Goal: Task Accomplishment & Management: Use online tool/utility

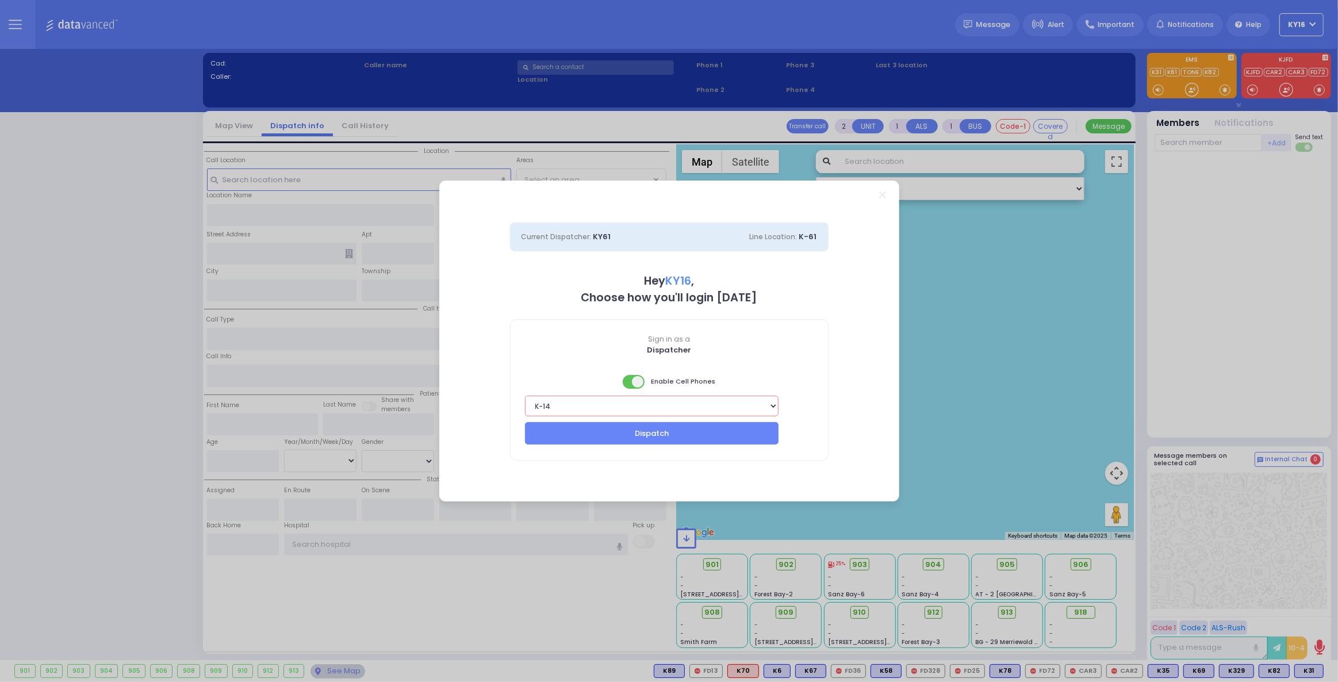
click at [772, 405] on select "Bay K-14 K-16 K-18 K-40 K-6 K-61 K-63 K-67 K-72 Medic 7 K-68 K-48 D-801 D-802 D…" at bounding box center [652, 406] width 254 height 21
select select "1"
click at [525, 396] on select "Bay K-14 K-16 K-18 K-40 K-6 K-61 K-63 K-67 K-72 Medic 7 K-68 K-48 D-801 D-802 D…" at bounding box center [652, 406] width 254 height 21
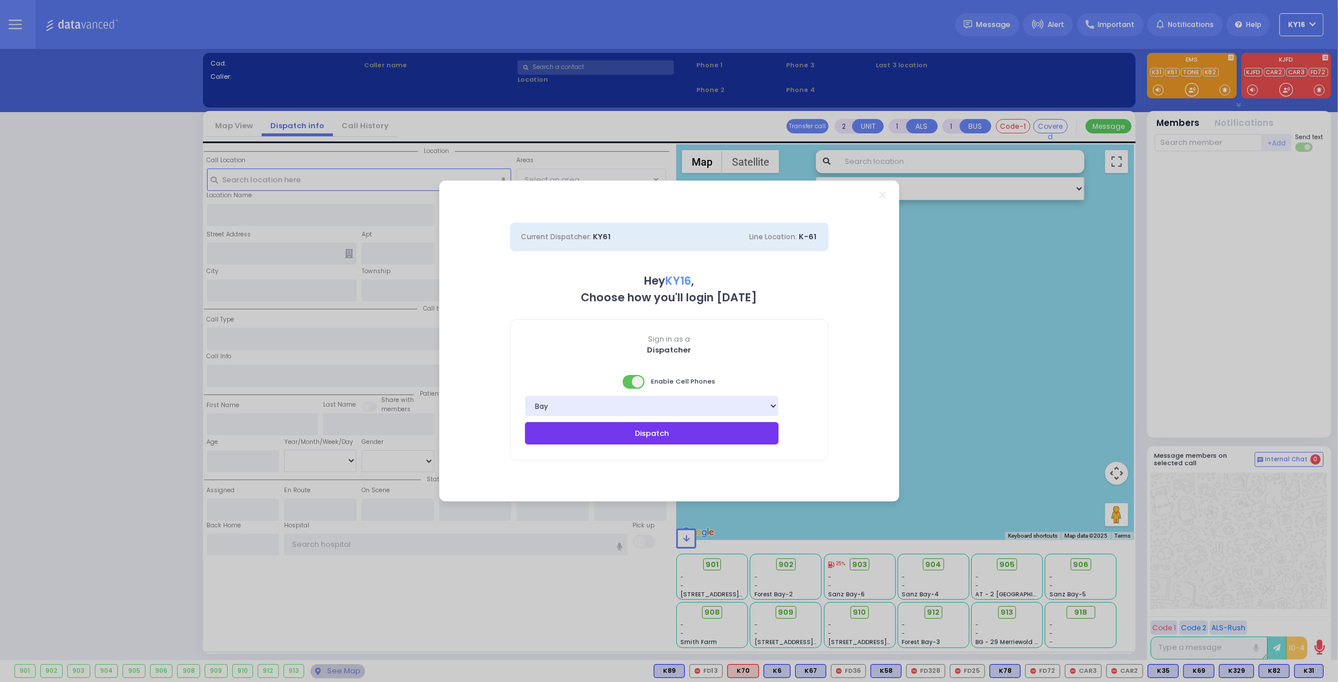
click at [660, 433] on button "Dispatch" at bounding box center [652, 433] width 254 height 22
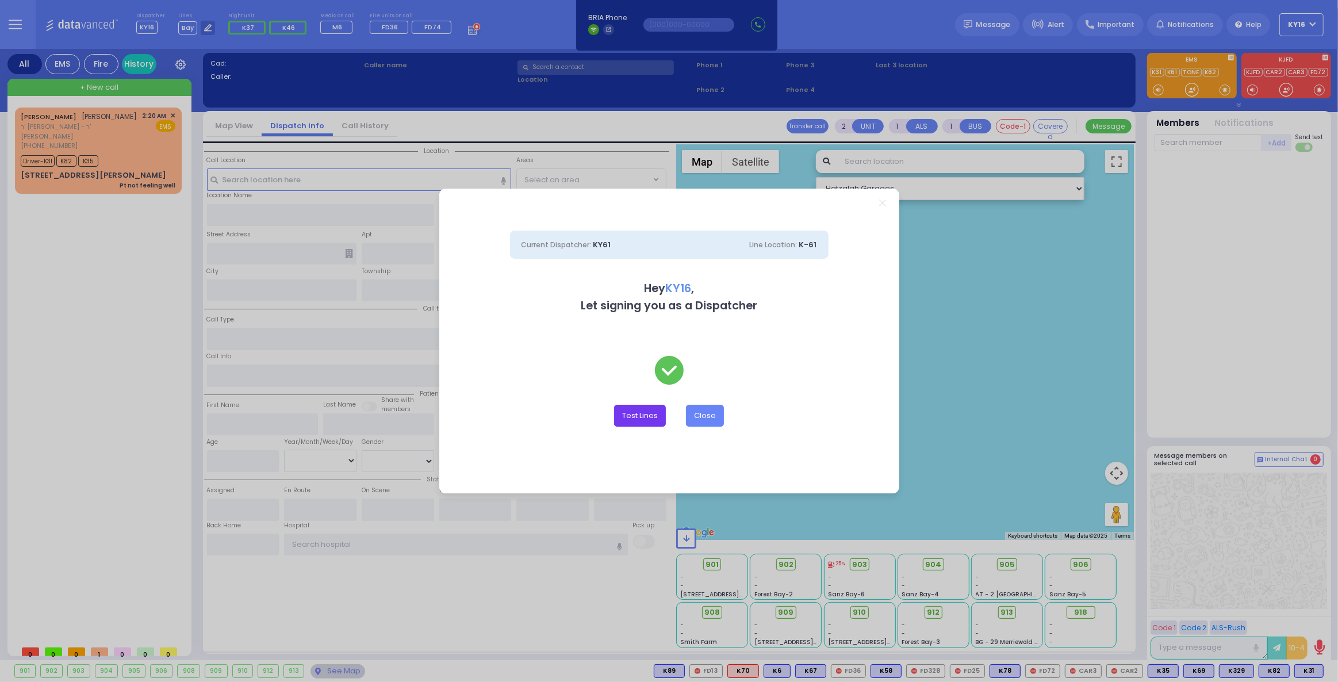
click at [625, 418] on button "Test Lines" at bounding box center [640, 416] width 52 height 22
type input "8457831212"
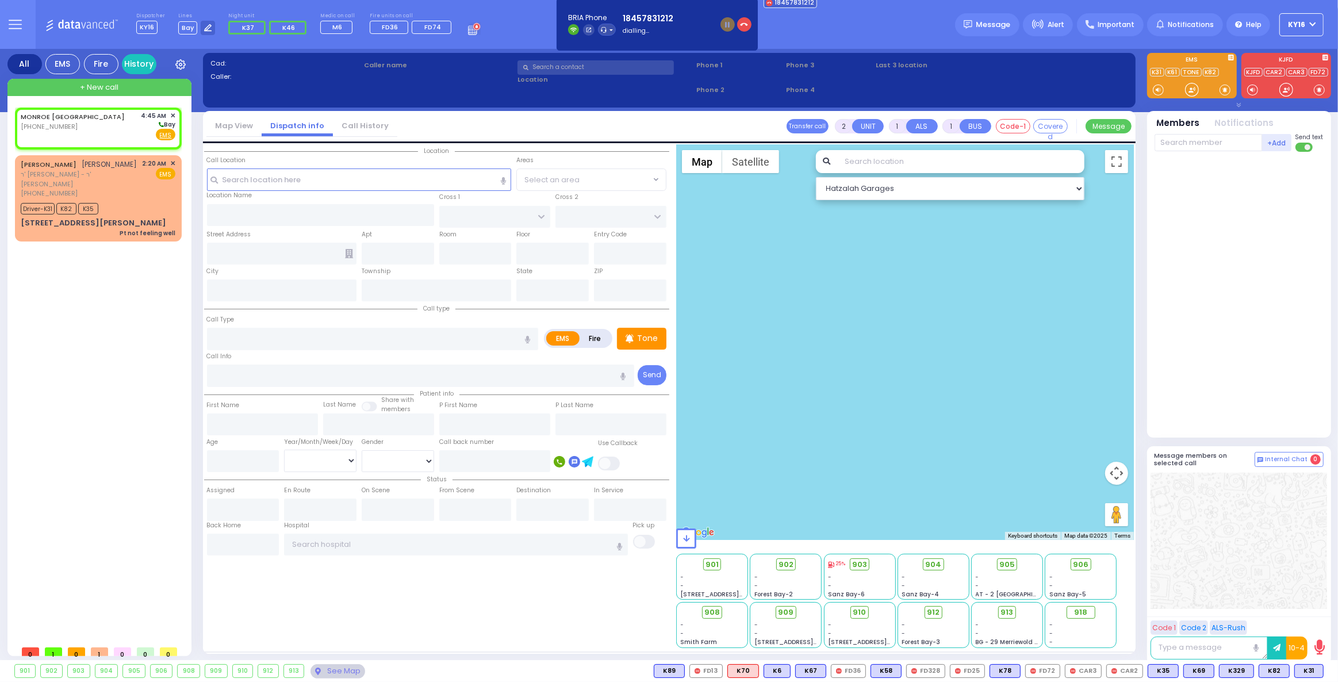
select select
radio input "true"
select select
type input "04:45"
select select "Hatzalah Garages"
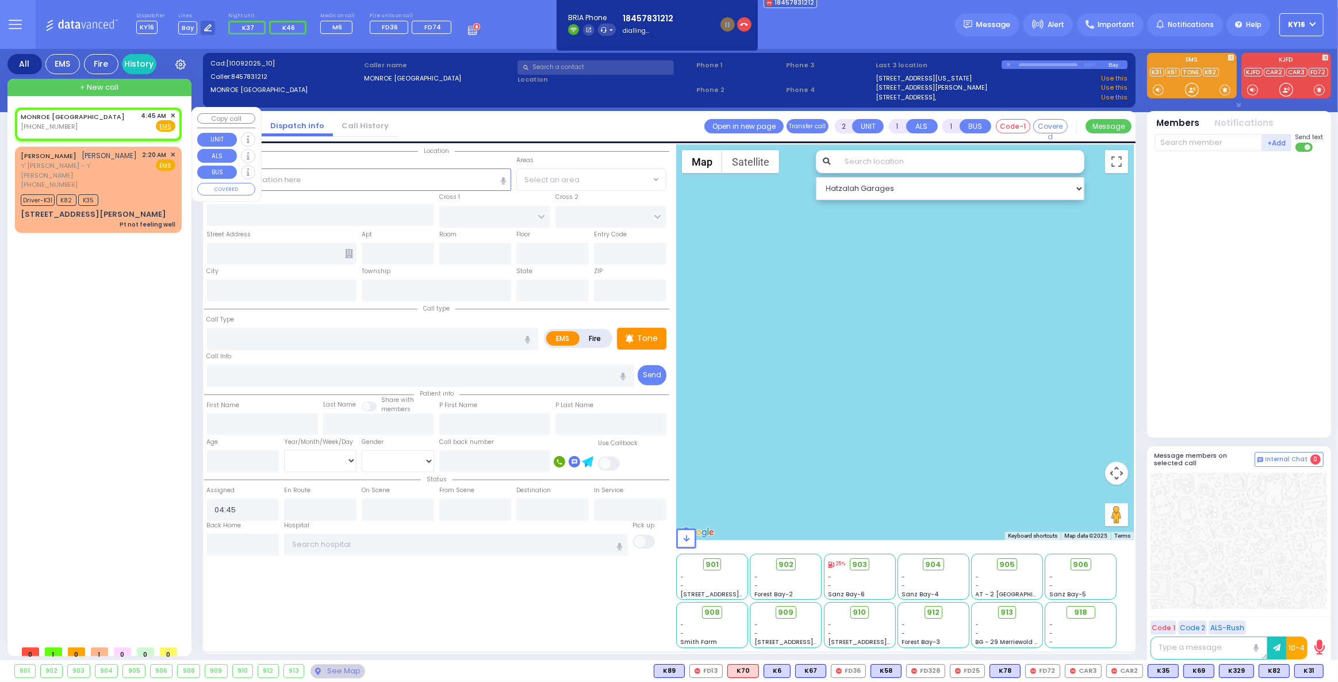
select select
radio input "true"
select select
click at [173, 111] on span "✕" at bounding box center [172, 116] width 5 height 10
select select "Hatzalah Garages"
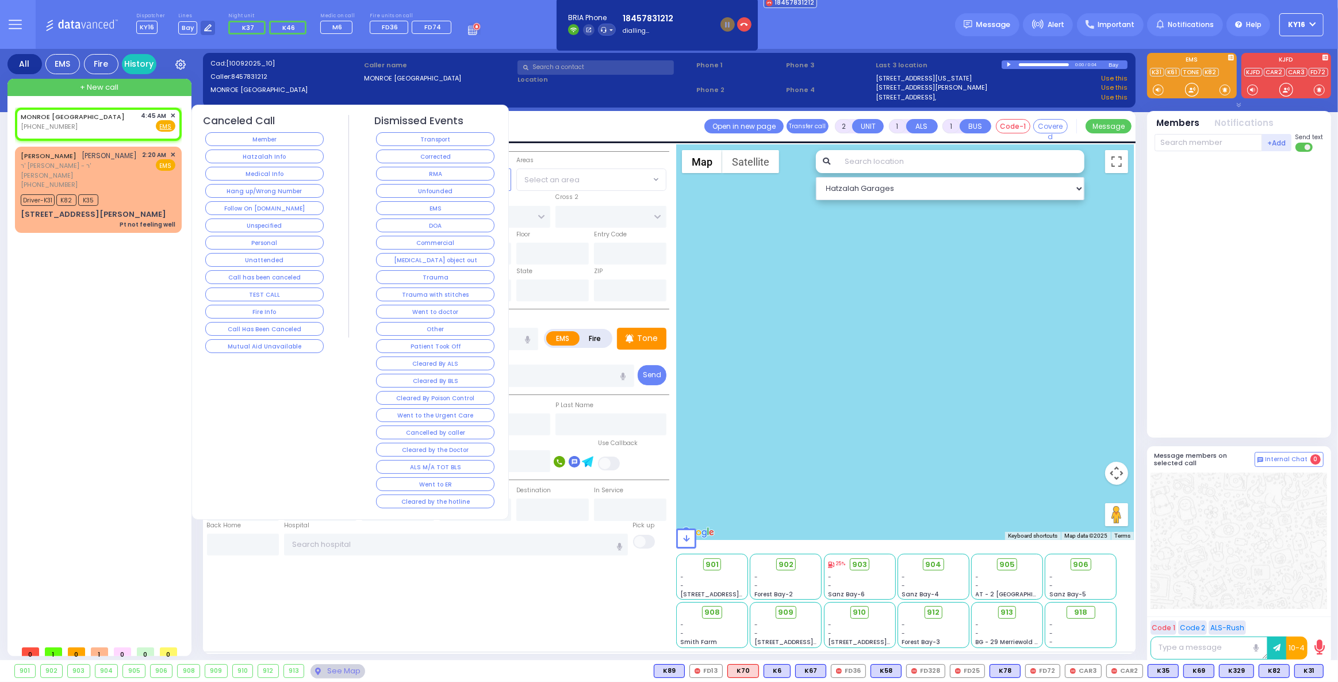
click at [263, 289] on button "TEST CALL" at bounding box center [264, 295] width 118 height 14
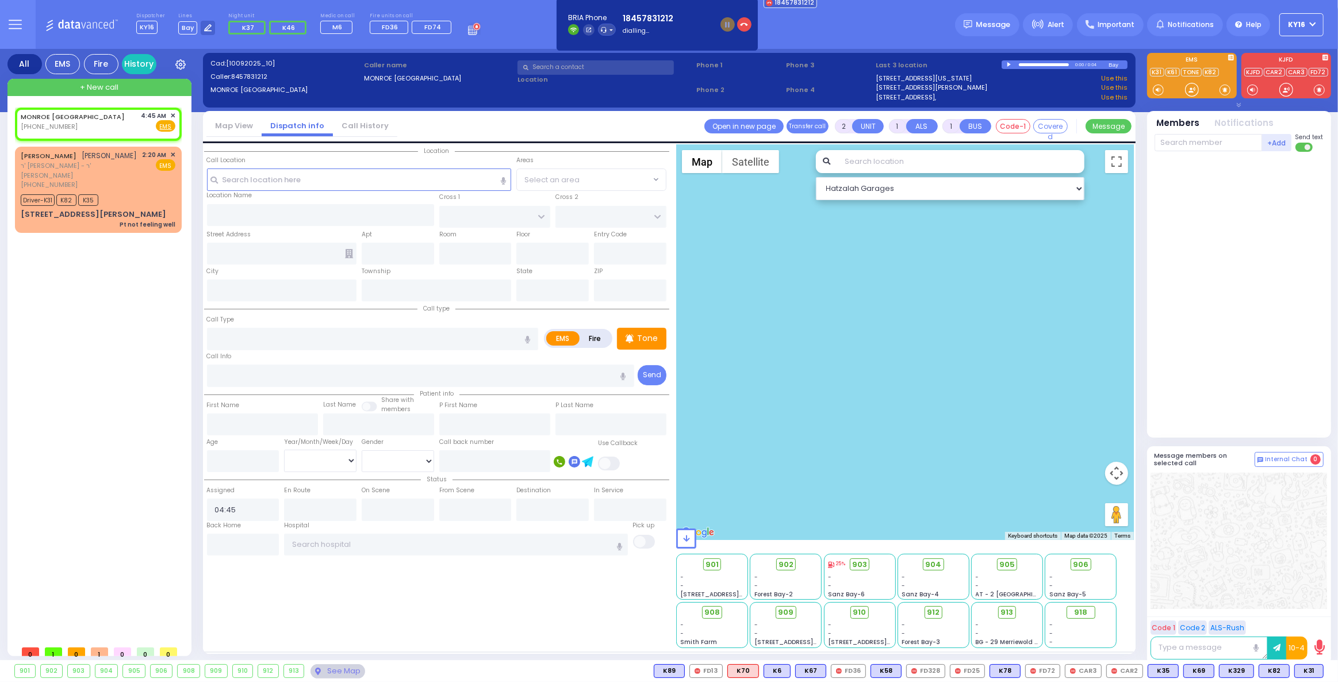
select select
radio input "true"
select select
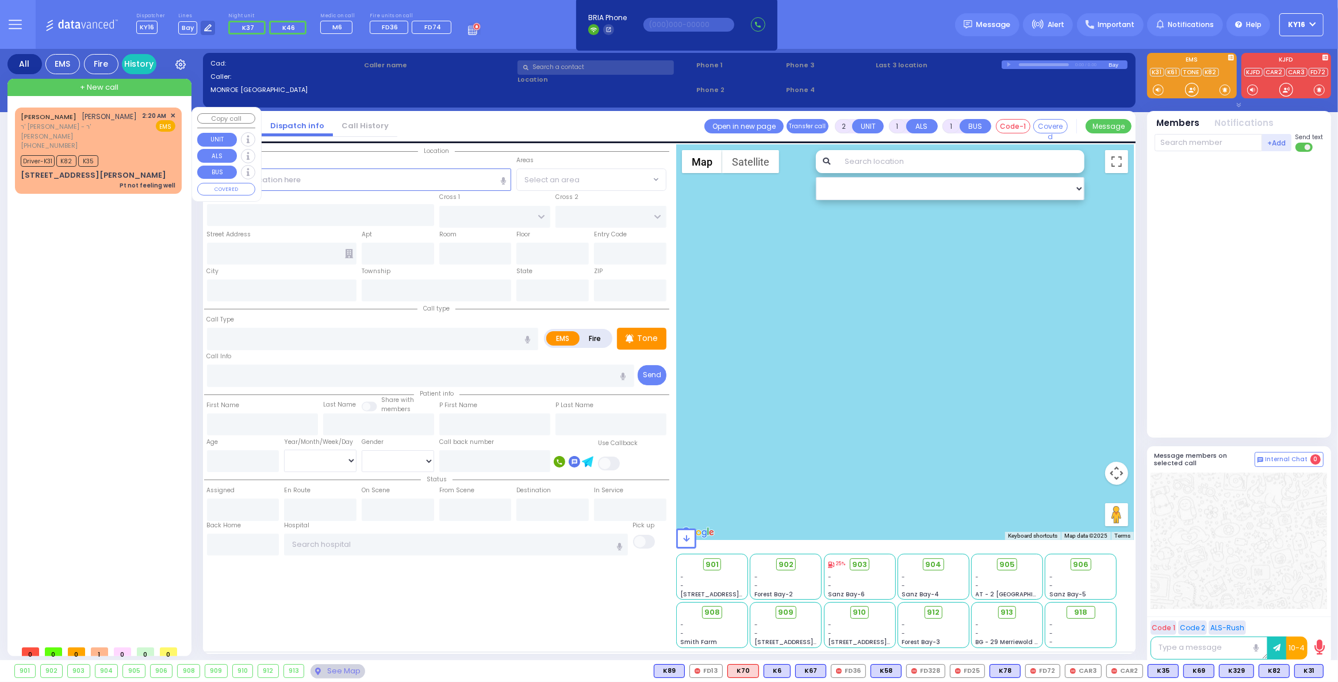
click at [140, 152] on div "Driver-K31 K82 K35" at bounding box center [98, 159] width 155 height 14
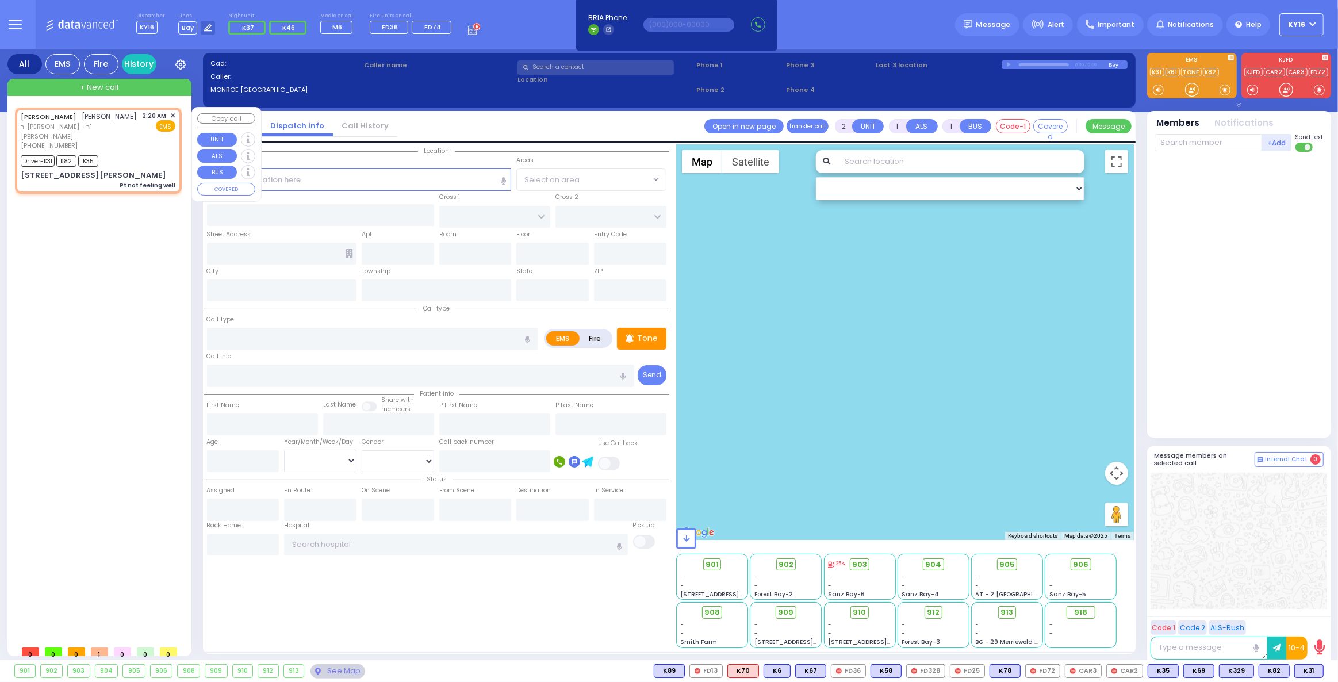
type input "6"
select select
type input "Pt not feeling well"
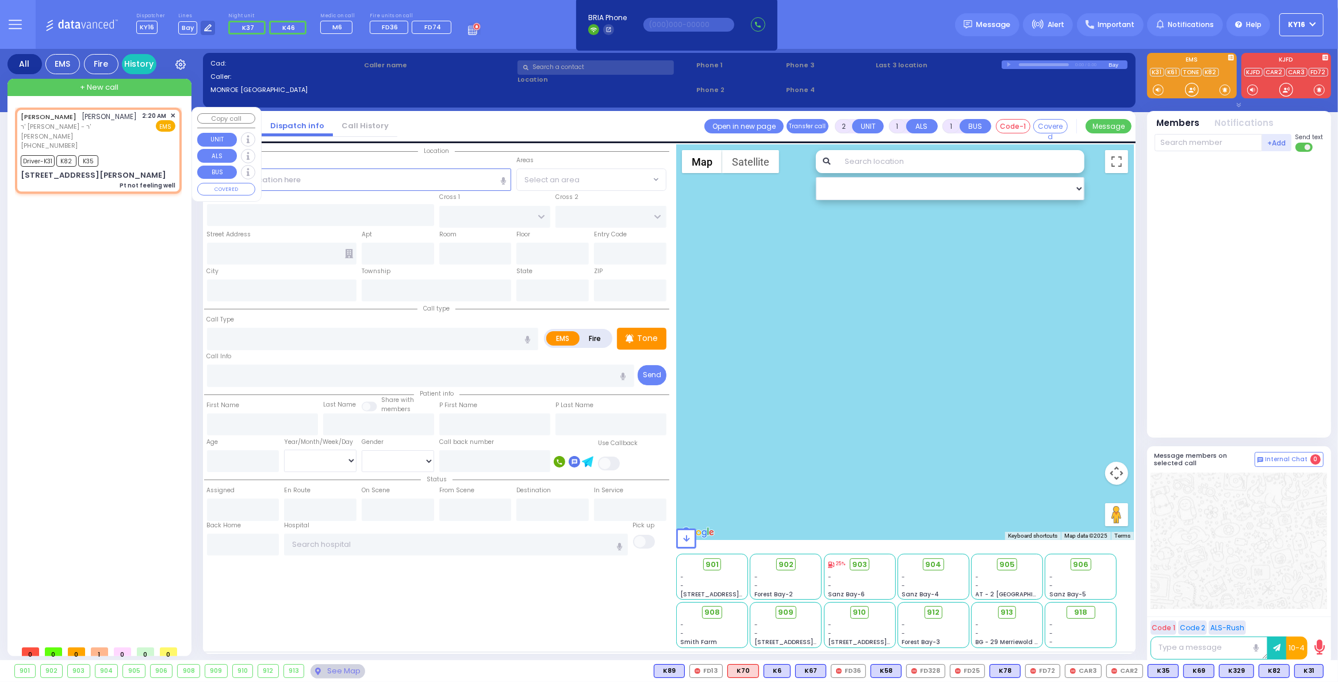
radio input "true"
type input "[PERSON_NAME]"
type input "Feige"
type input "Fruend"
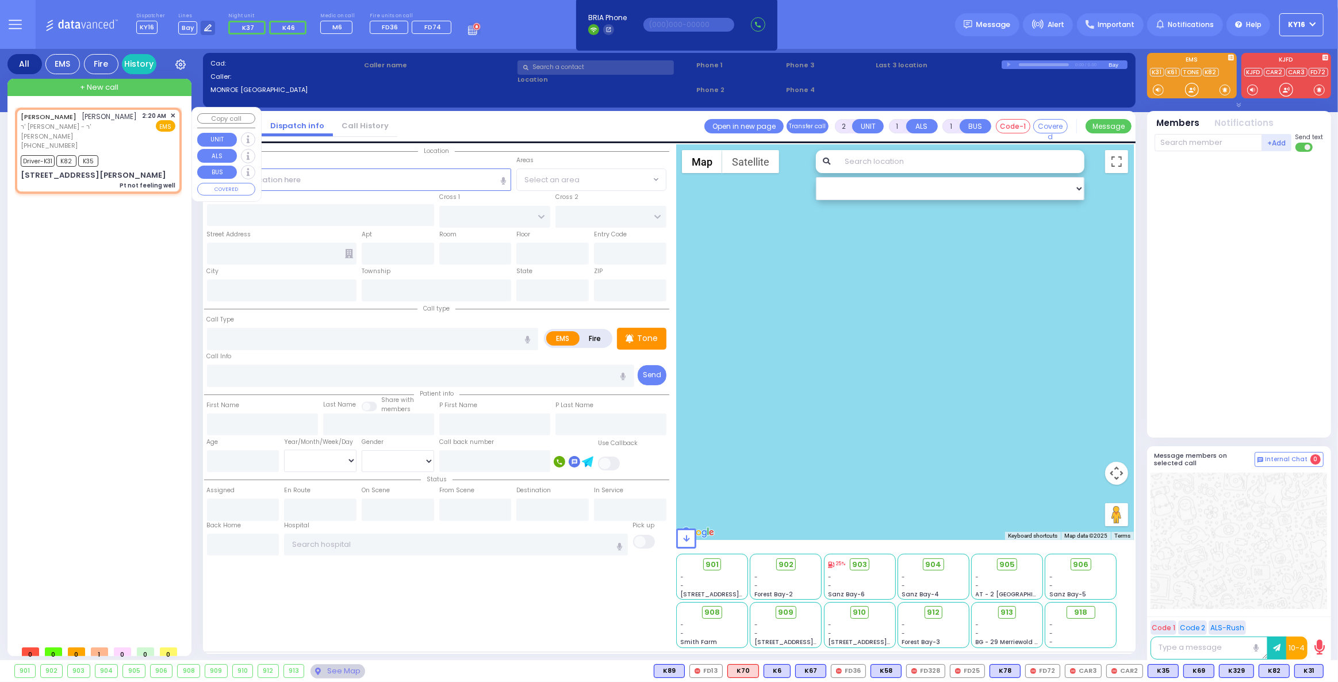
type input "39"
select select "Year"
select select "[DEMOGRAPHIC_DATA]"
type input "02:20"
type input "02:22"
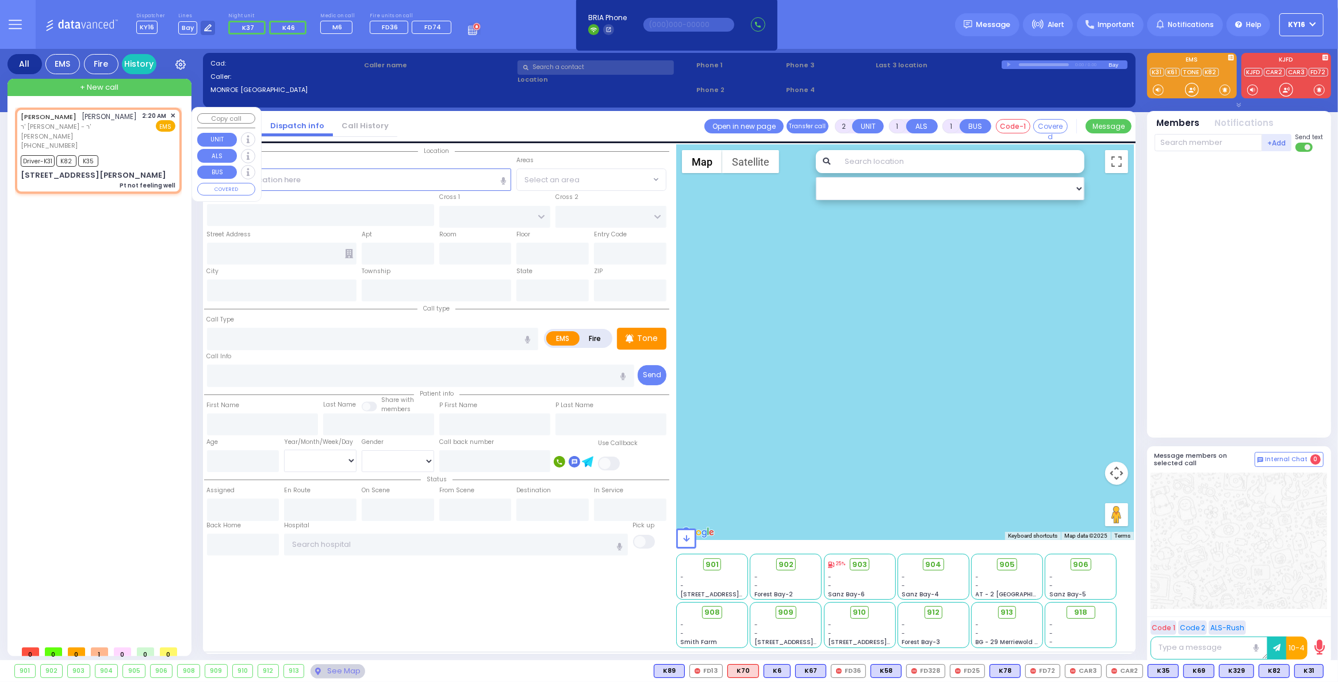
type input "02:30"
type input "02:57"
type input "03:39"
type input "05:00"
type input "[US_STATE][GEOGRAPHIC_DATA] [PERSON_NAME][GEOGRAPHIC_DATA] [STREET_ADDRESS][US_…"
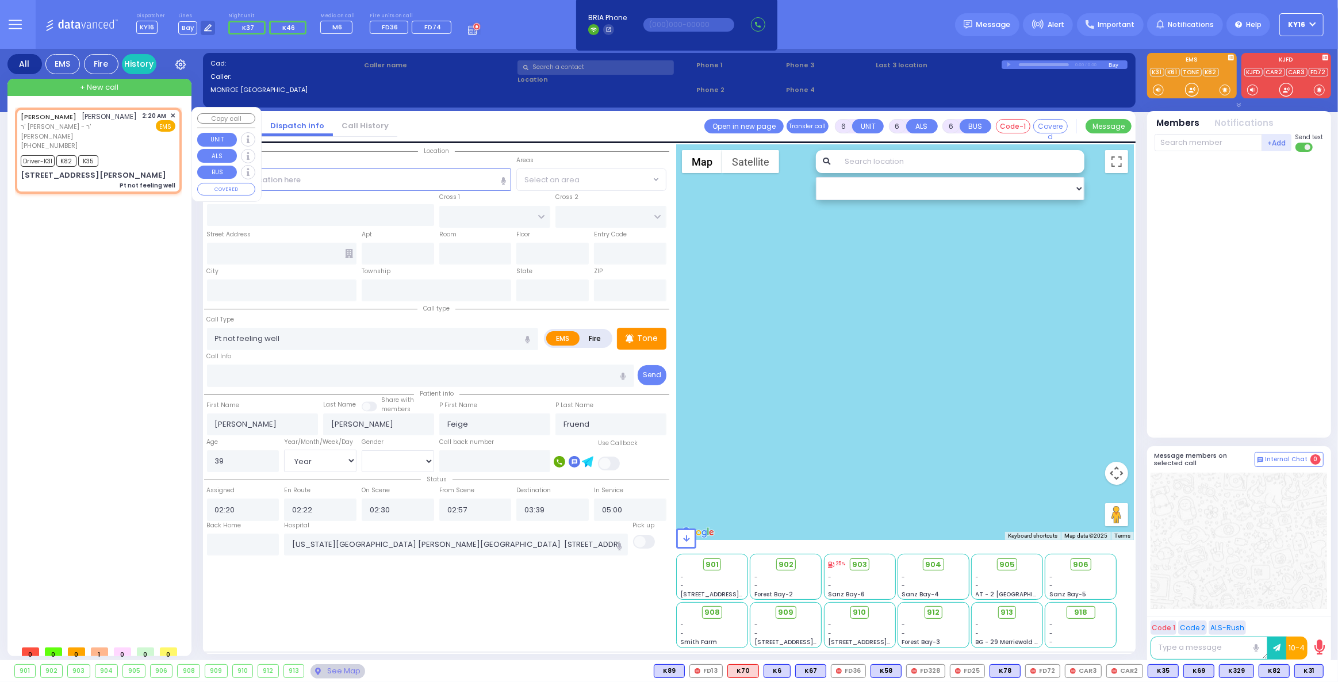
select select "Hatzalah Garages"
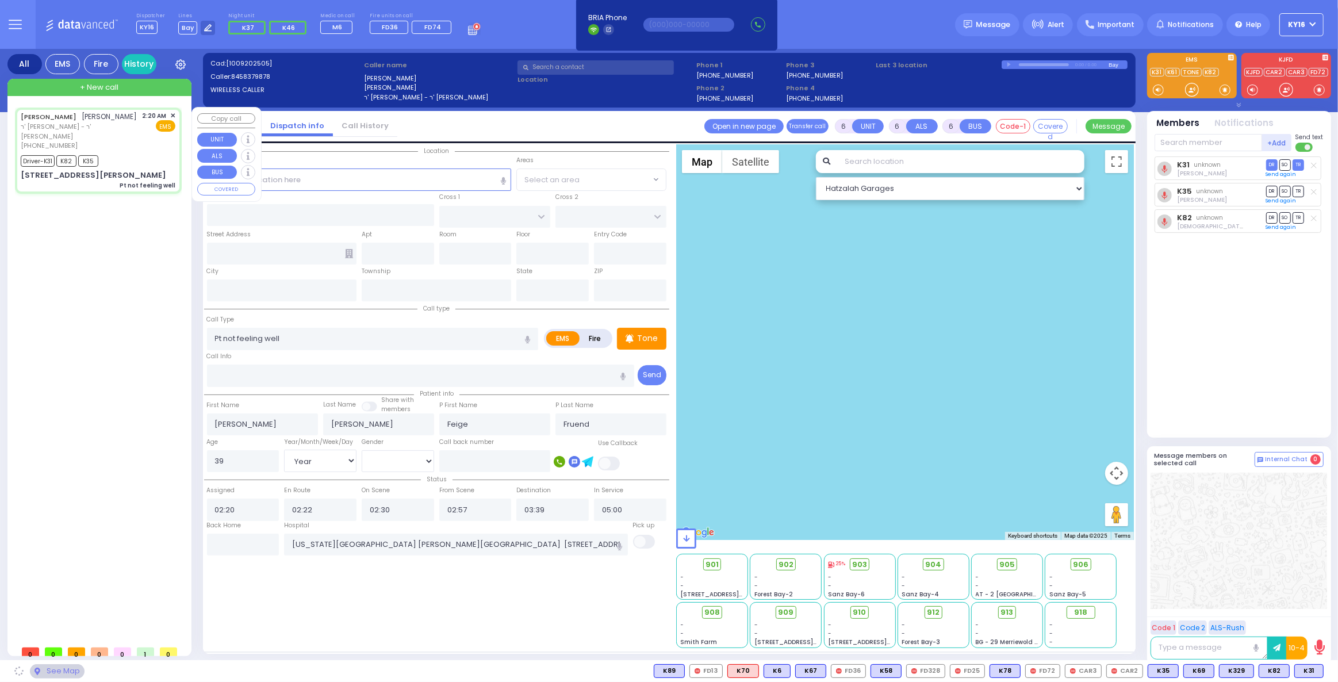
select select
radio input "true"
select select "Year"
select select "[DEMOGRAPHIC_DATA]"
select select "Hatzalah Garages"
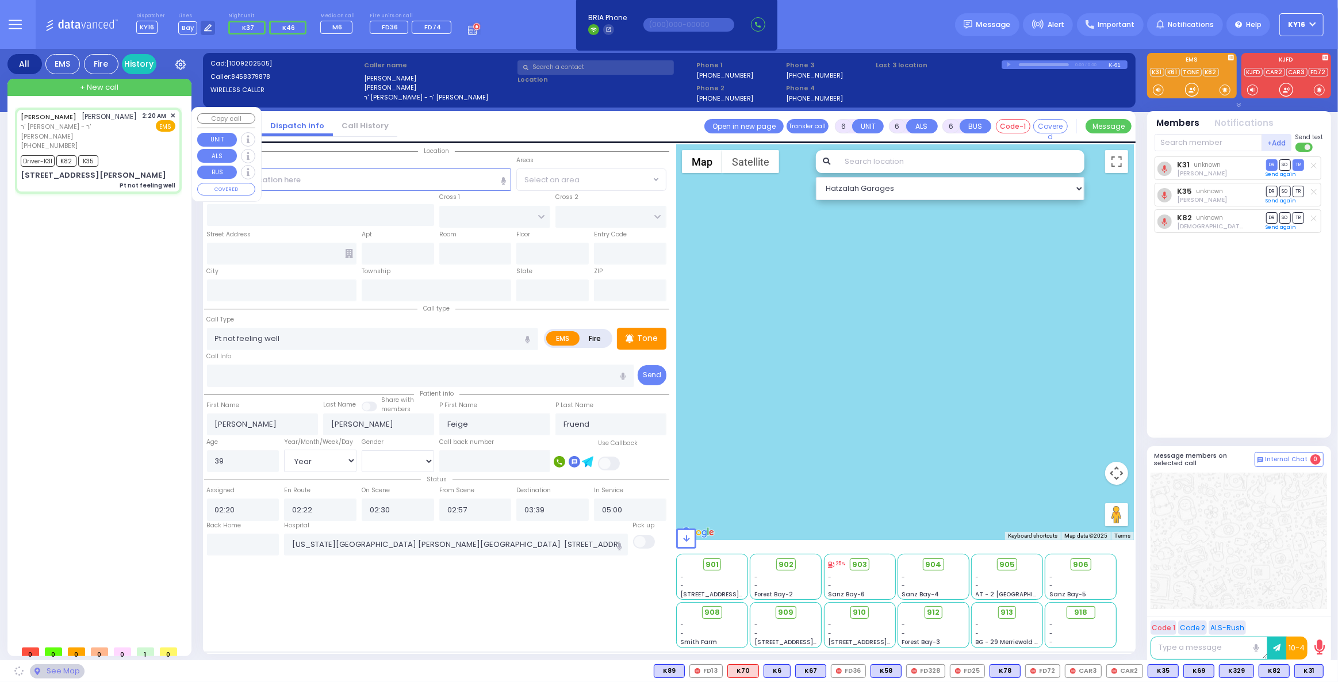
type input "FOREST RD"
type input "LIZENSK BLVD"
type input "[STREET_ADDRESS][PERSON_NAME]"
type input "102"
type input "Monroe"
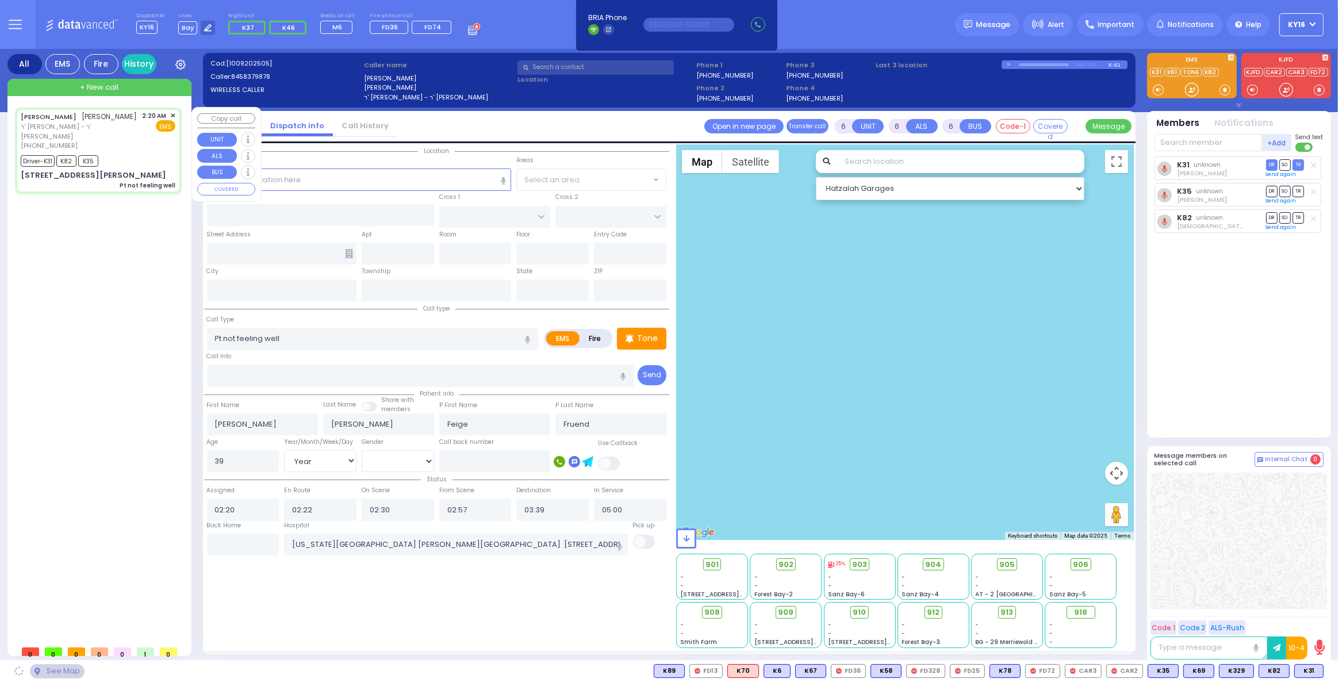
type input "[US_STATE]"
type input "10950"
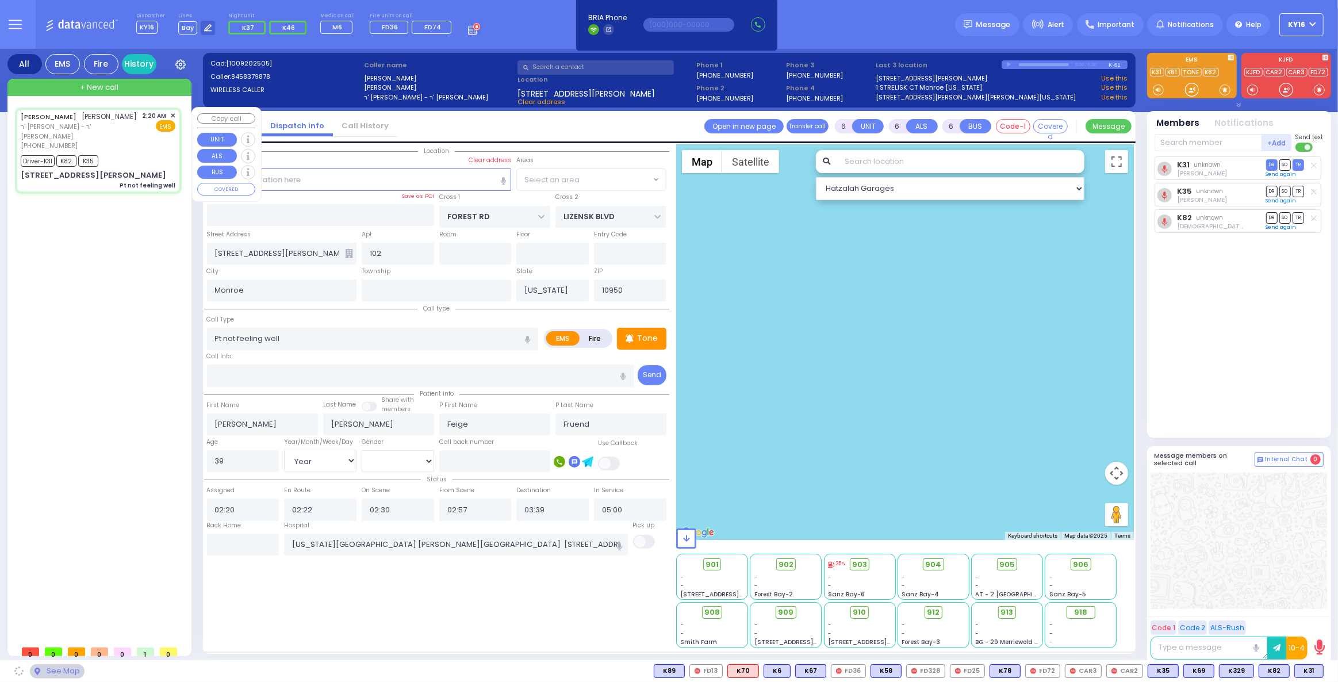
select select "MONROE"
